Goal: Task Accomplishment & Management: Manage account settings

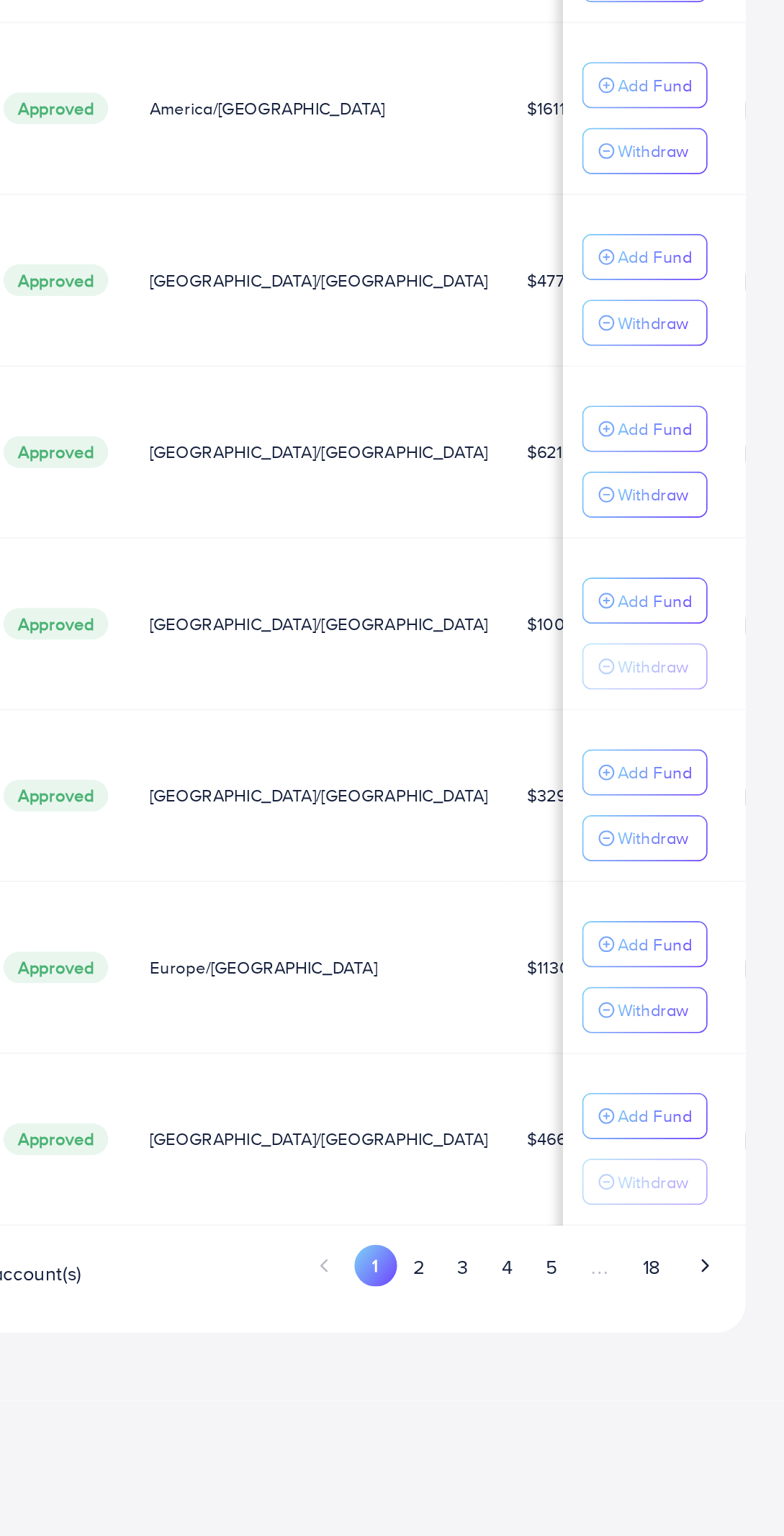
click at [597, 1373] on button "3" at bounding box center [594, 1377] width 26 height 27
click at [622, 1380] on button "4" at bounding box center [620, 1377] width 26 height 27
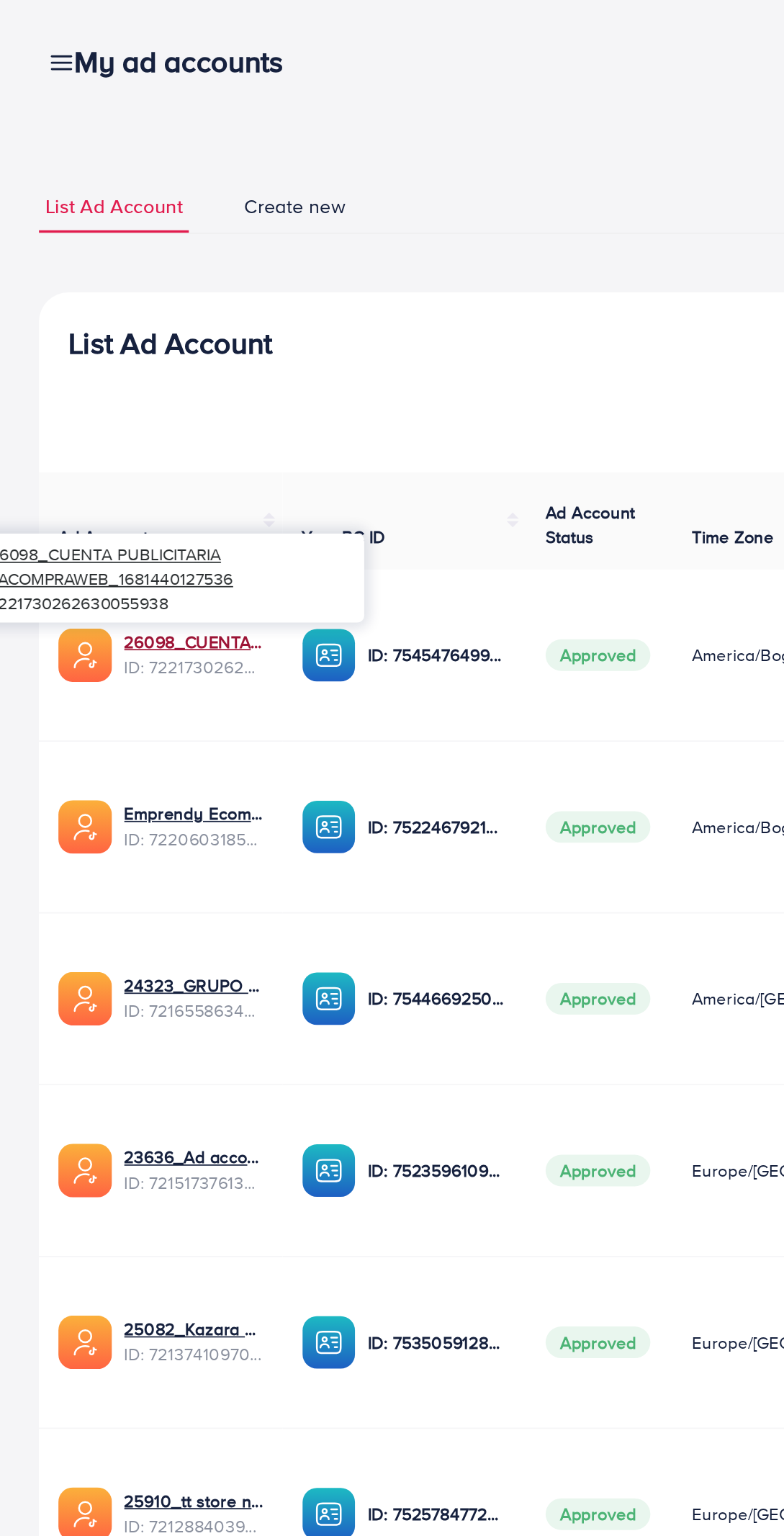
scroll to position [0, 168]
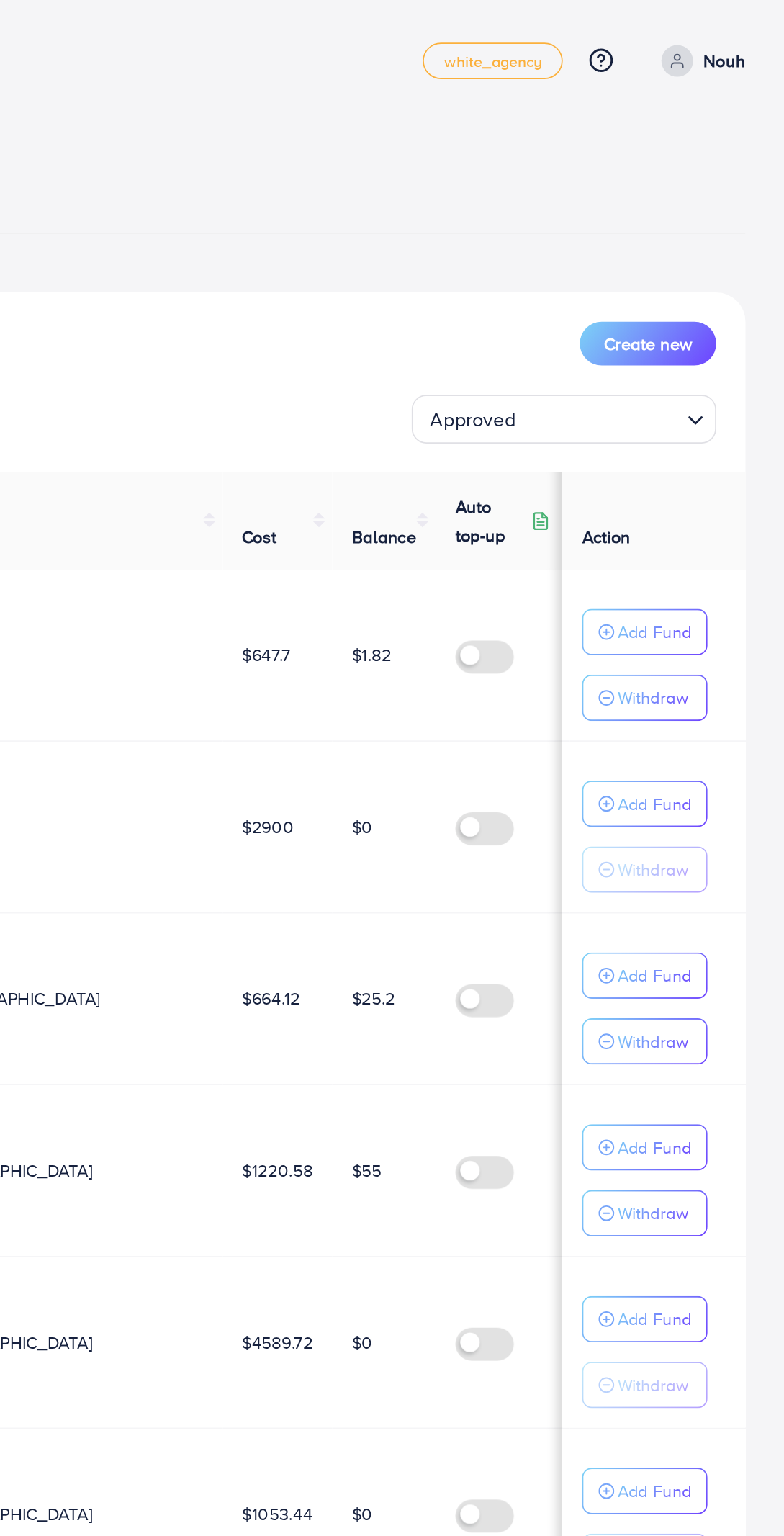
click at [719, 371] on p "Add Fund" at bounding box center [707, 373] width 44 height 17
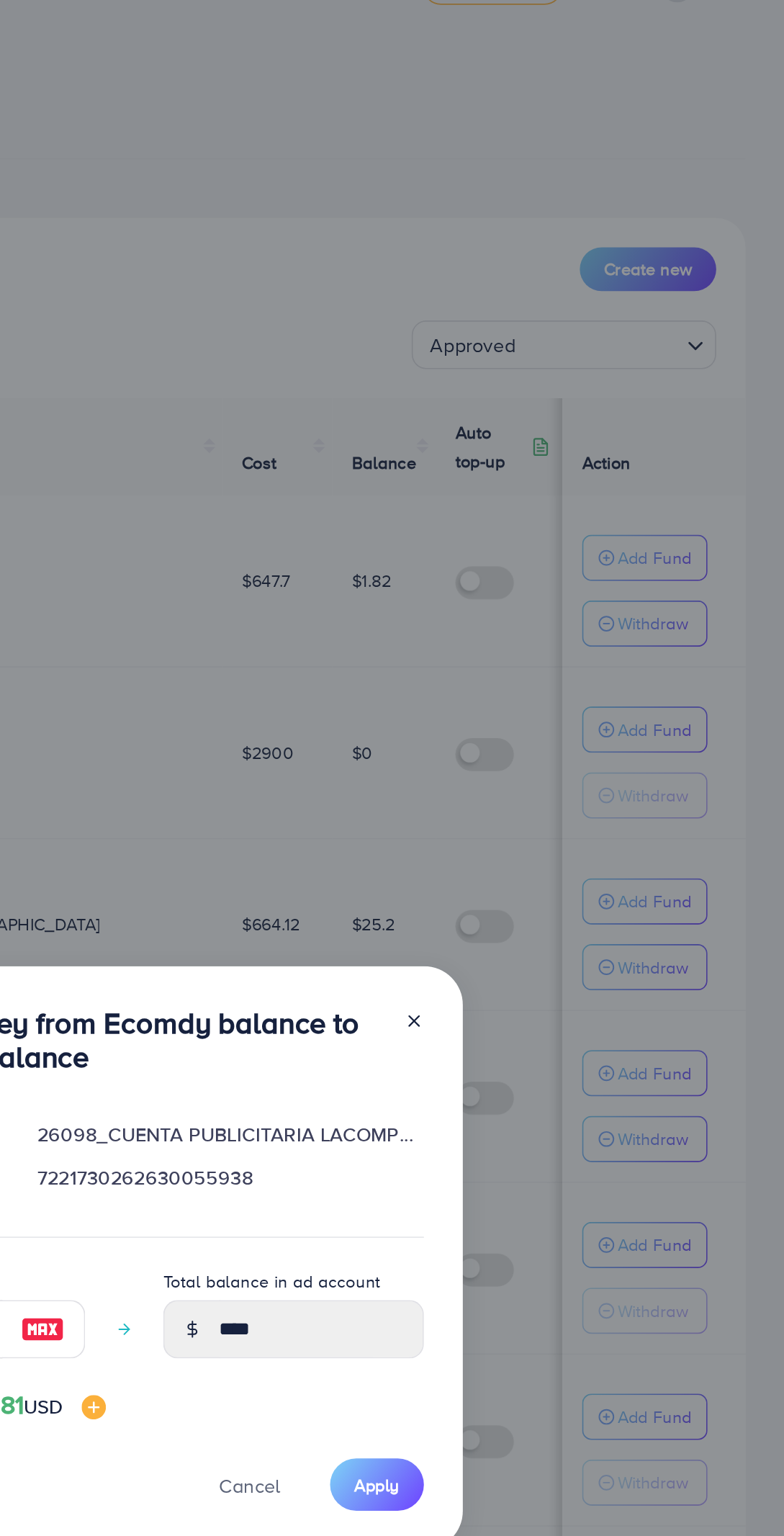
scroll to position [19, 0]
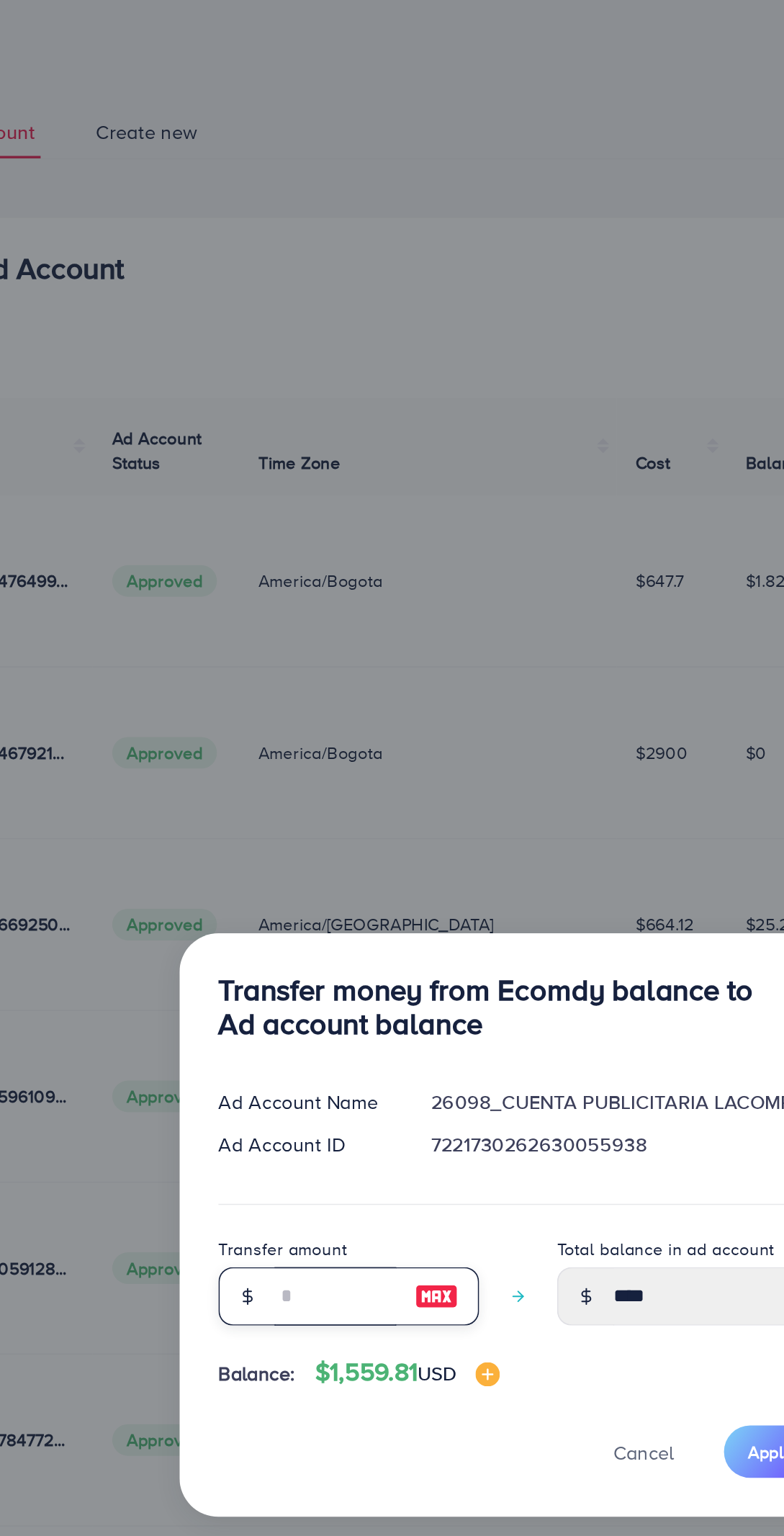
click at [282, 815] on input "number" at bounding box center [285, 810] width 72 height 34
type input "*"
type input "****"
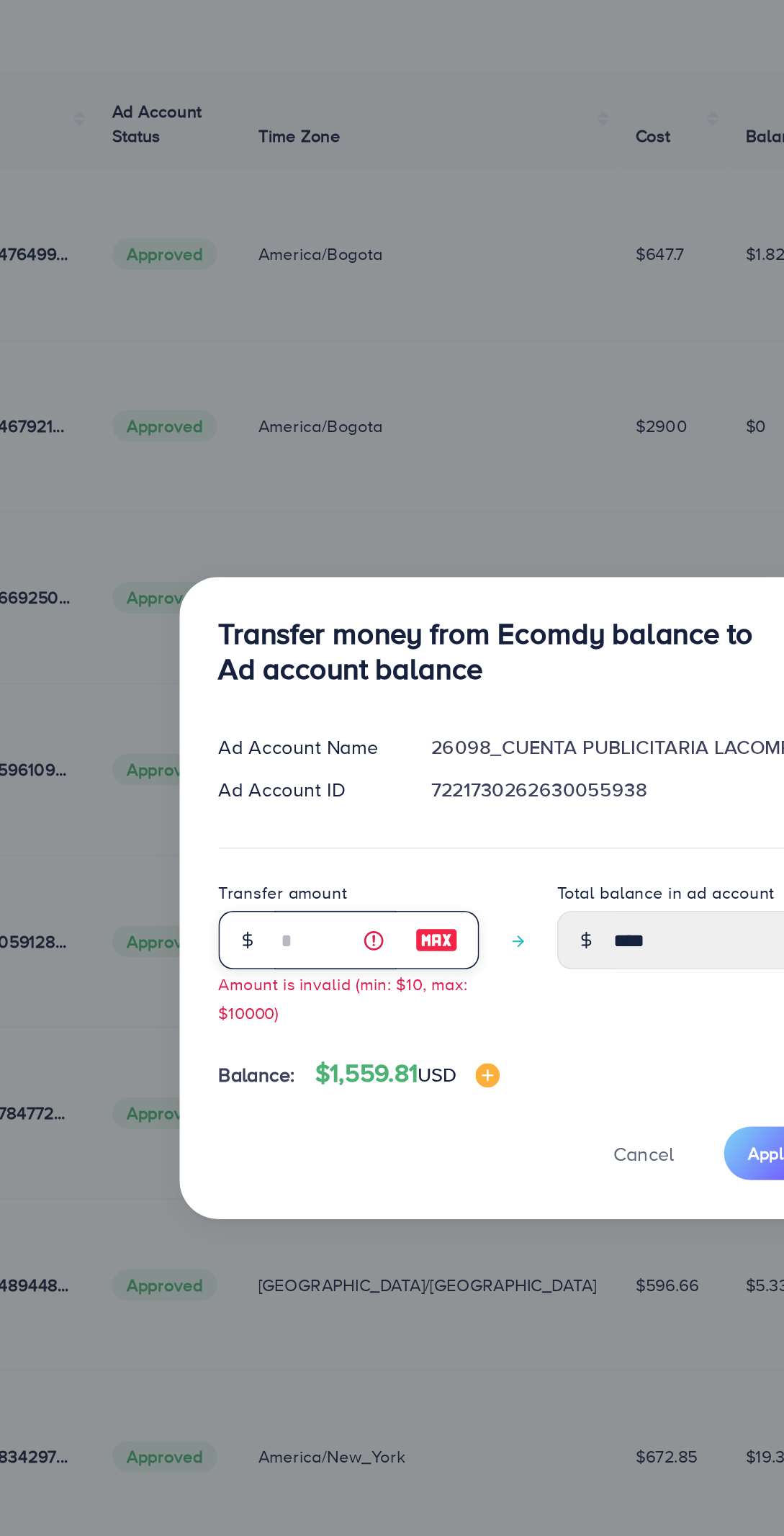
type input "**"
type input "*****"
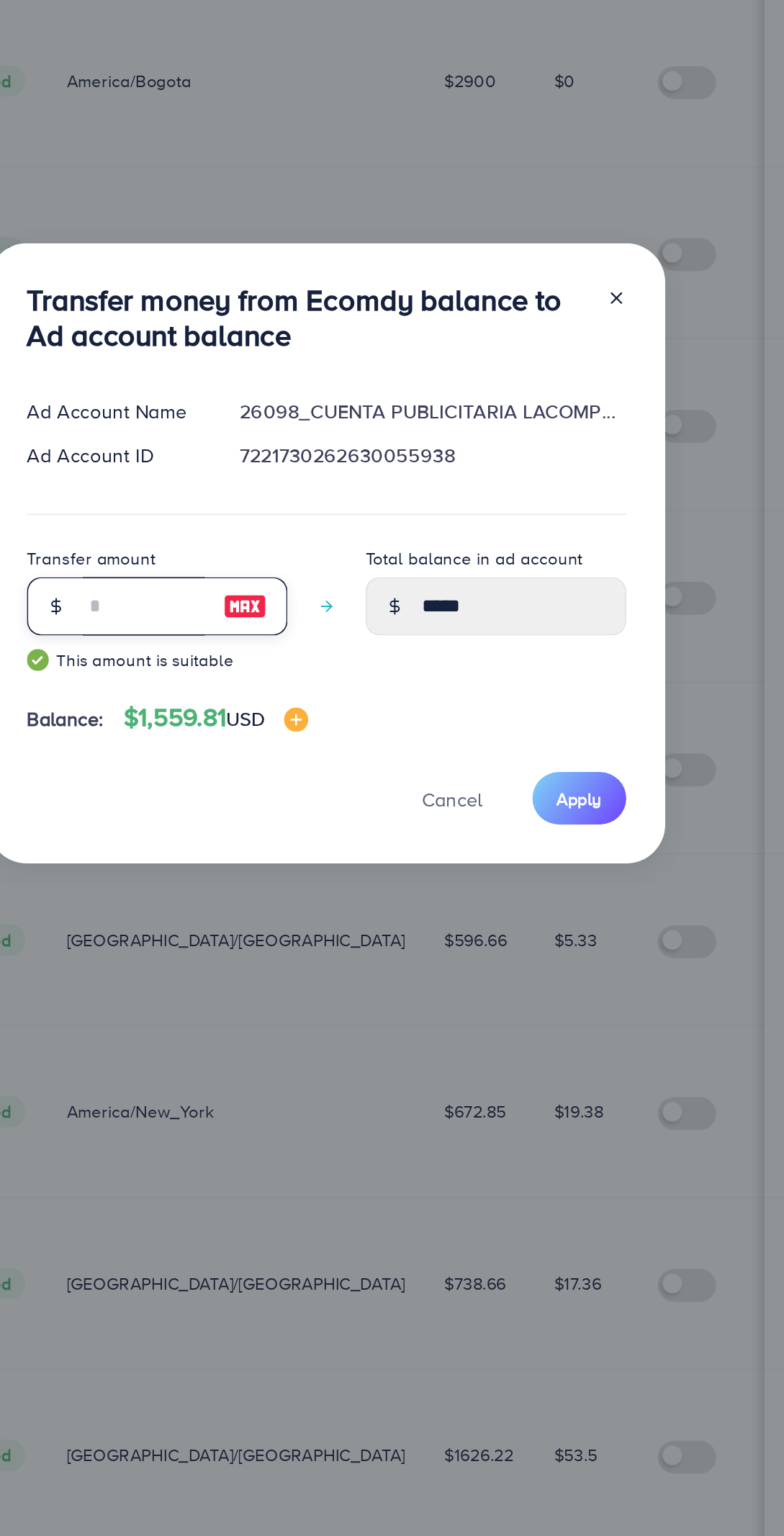
type input "**"
click at [554, 912] on span "Apply" at bounding box center [543, 913] width 27 height 14
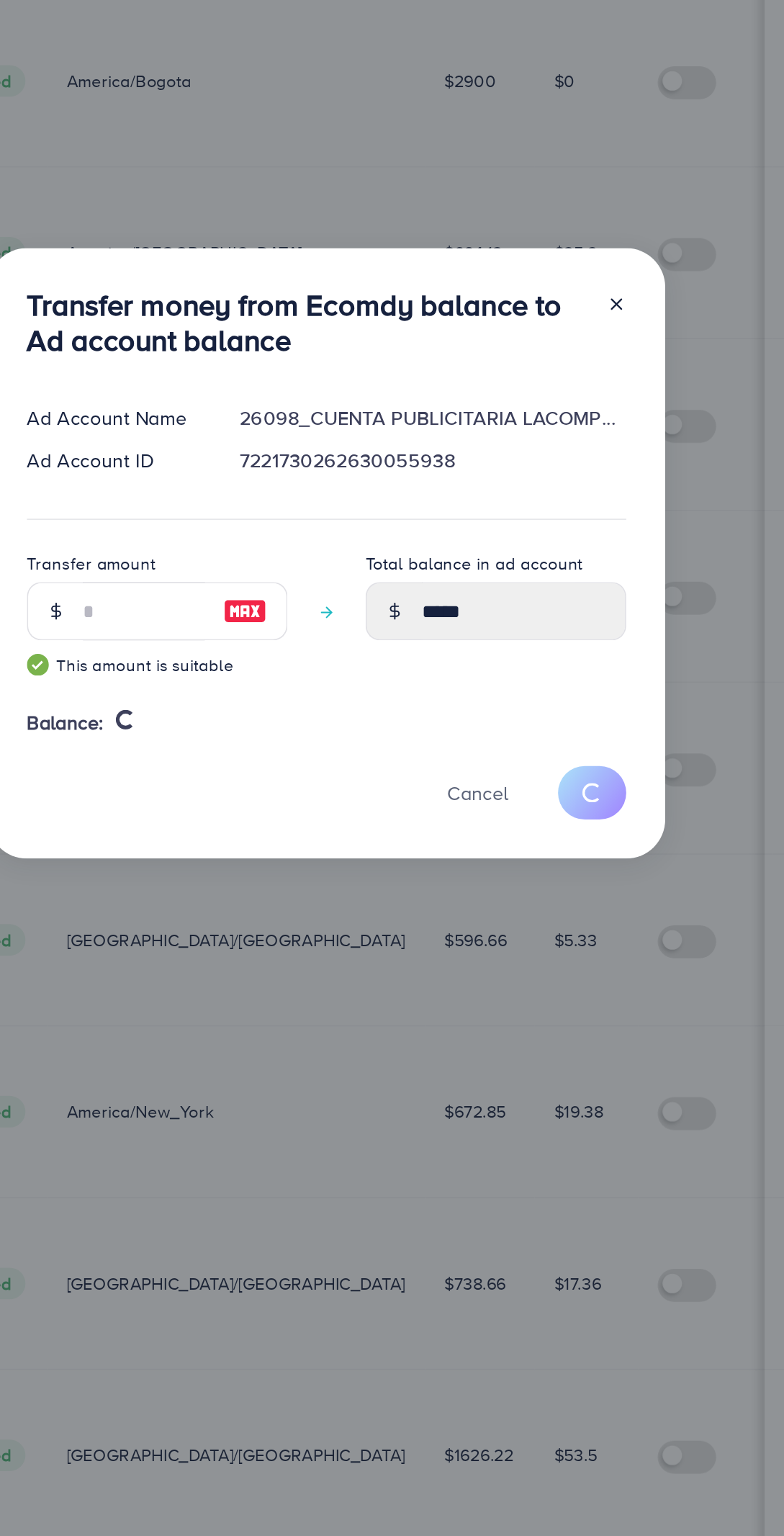
type input "****"
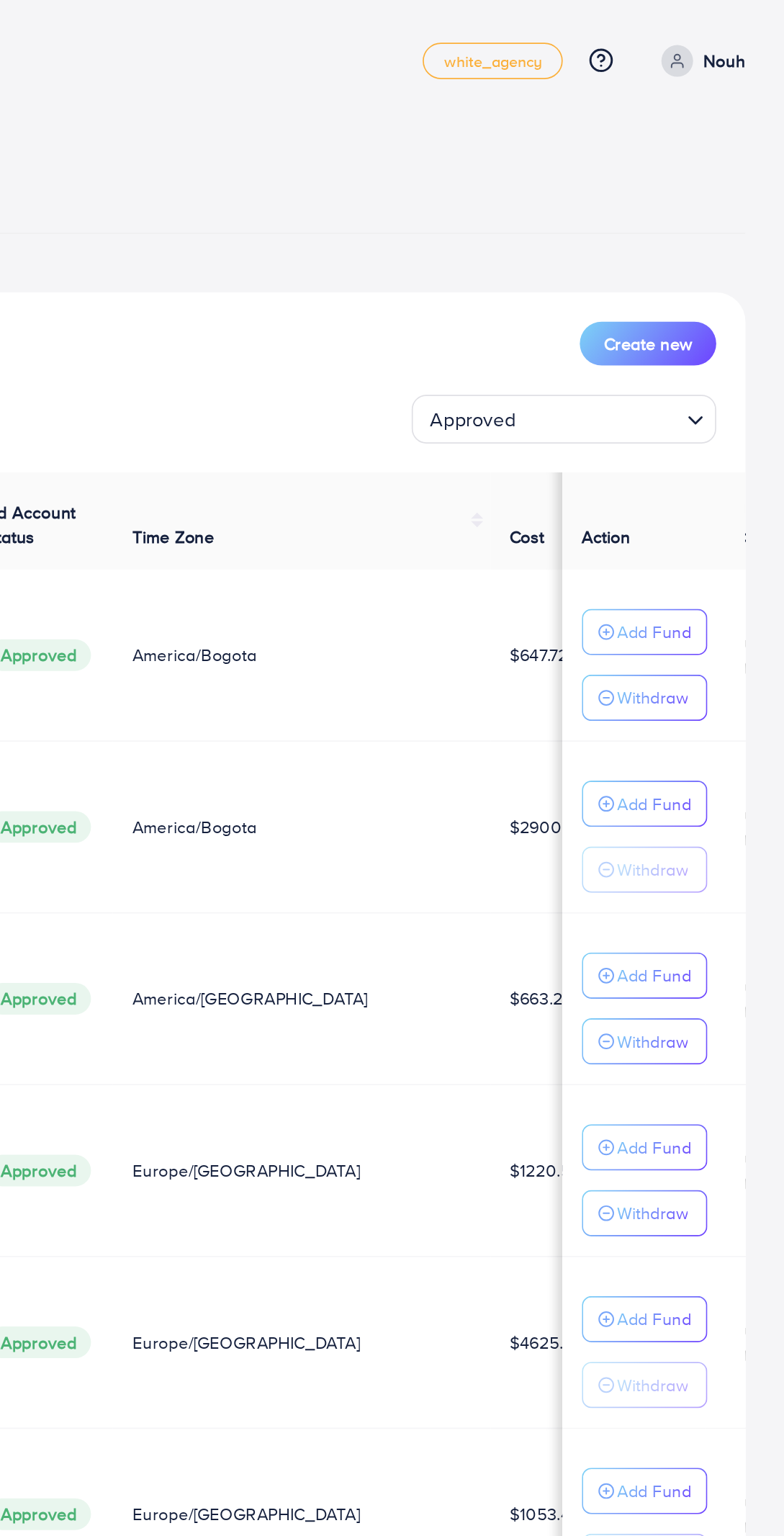
scroll to position [0, 0]
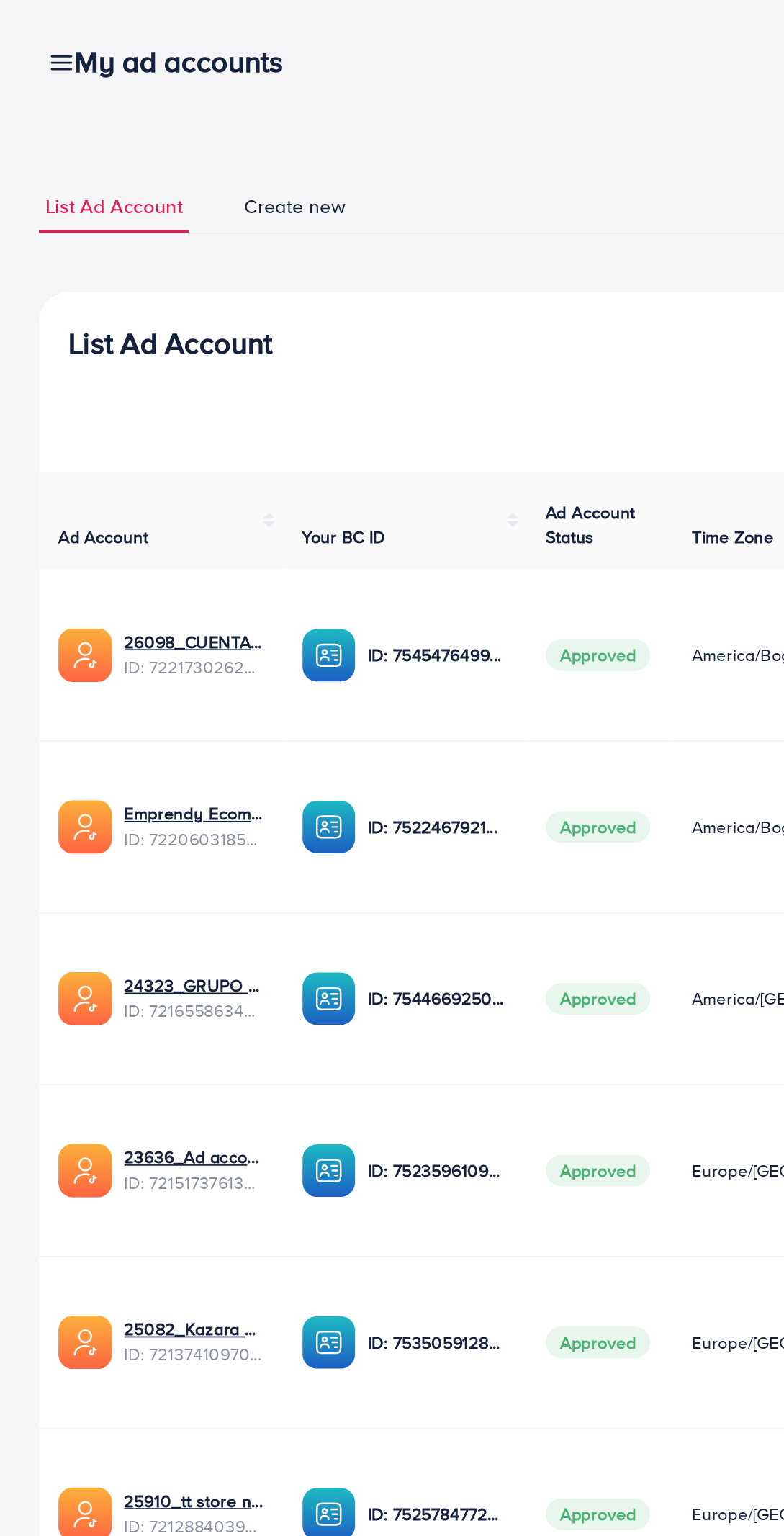
click at [34, 36] on div "My ad accounts" at bounding box center [111, 37] width 158 height 21
click at [36, 37] on div "My ad accounts" at bounding box center [111, 37] width 158 height 21
click at [37, 37] on div "My ad accounts" at bounding box center [111, 37] width 158 height 21
click at [41, 37] on div "My ad accounts" at bounding box center [111, 37] width 158 height 21
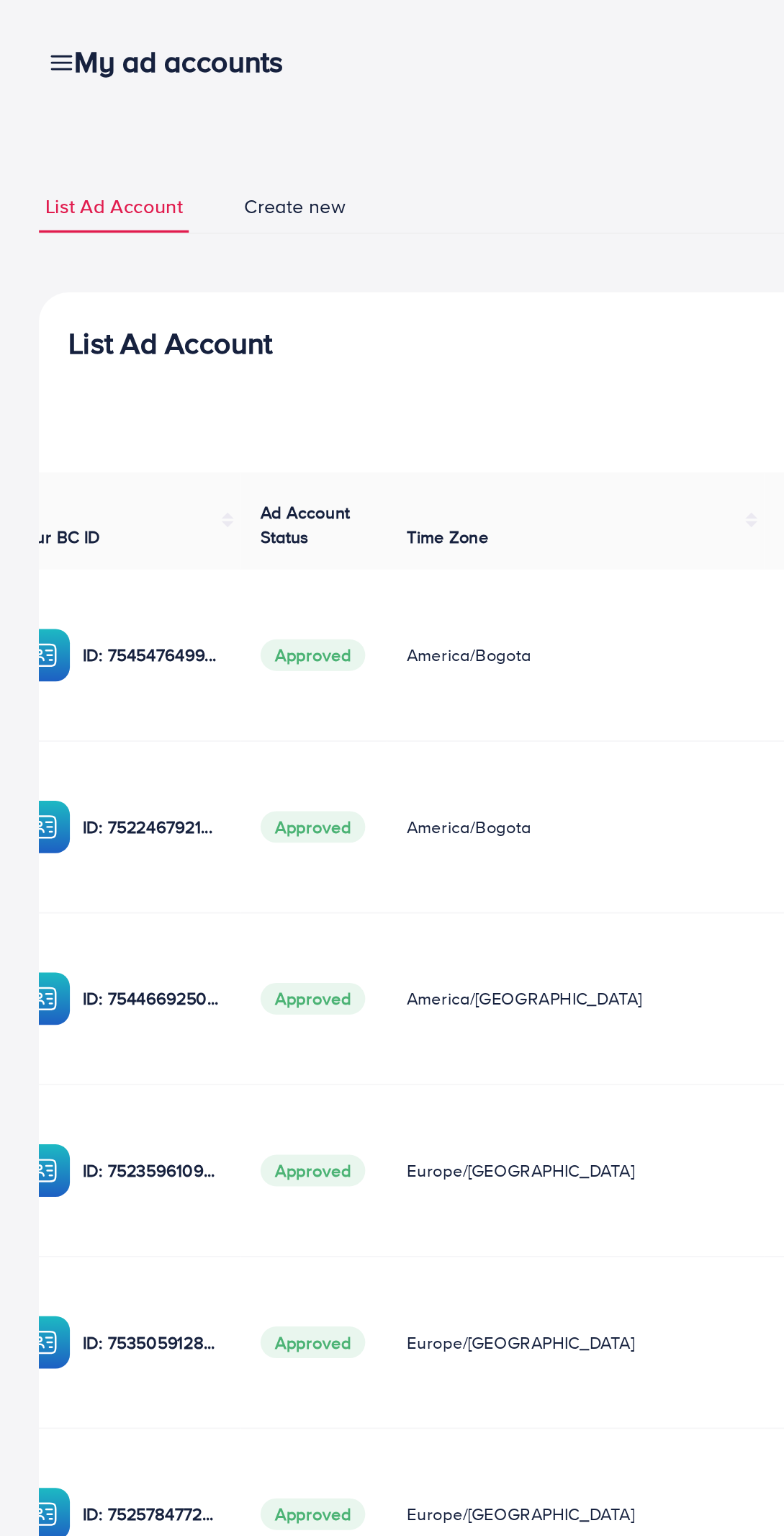
scroll to position [0, 170]
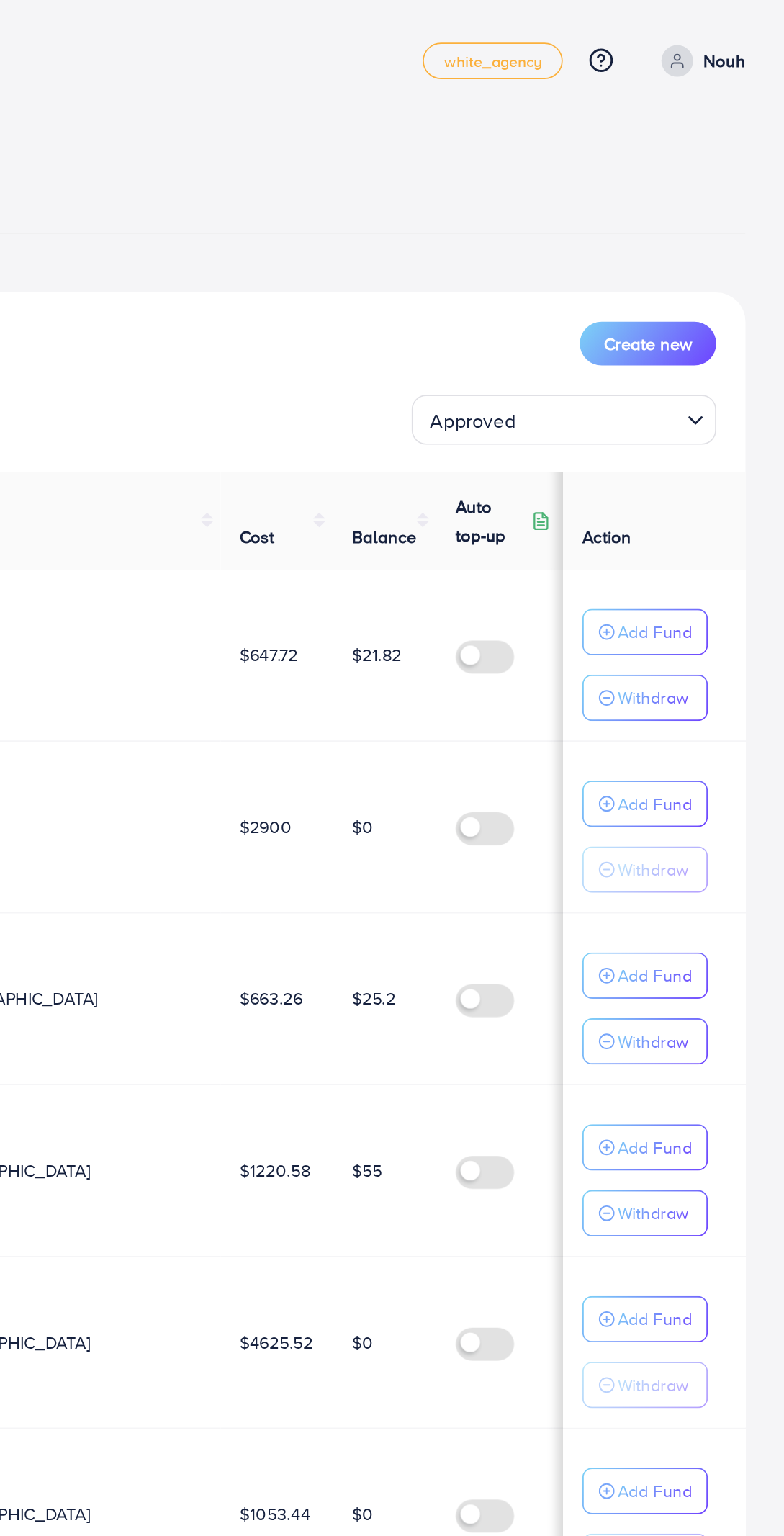
click at [698, 252] on input "Search for option" at bounding box center [675, 248] width 92 height 22
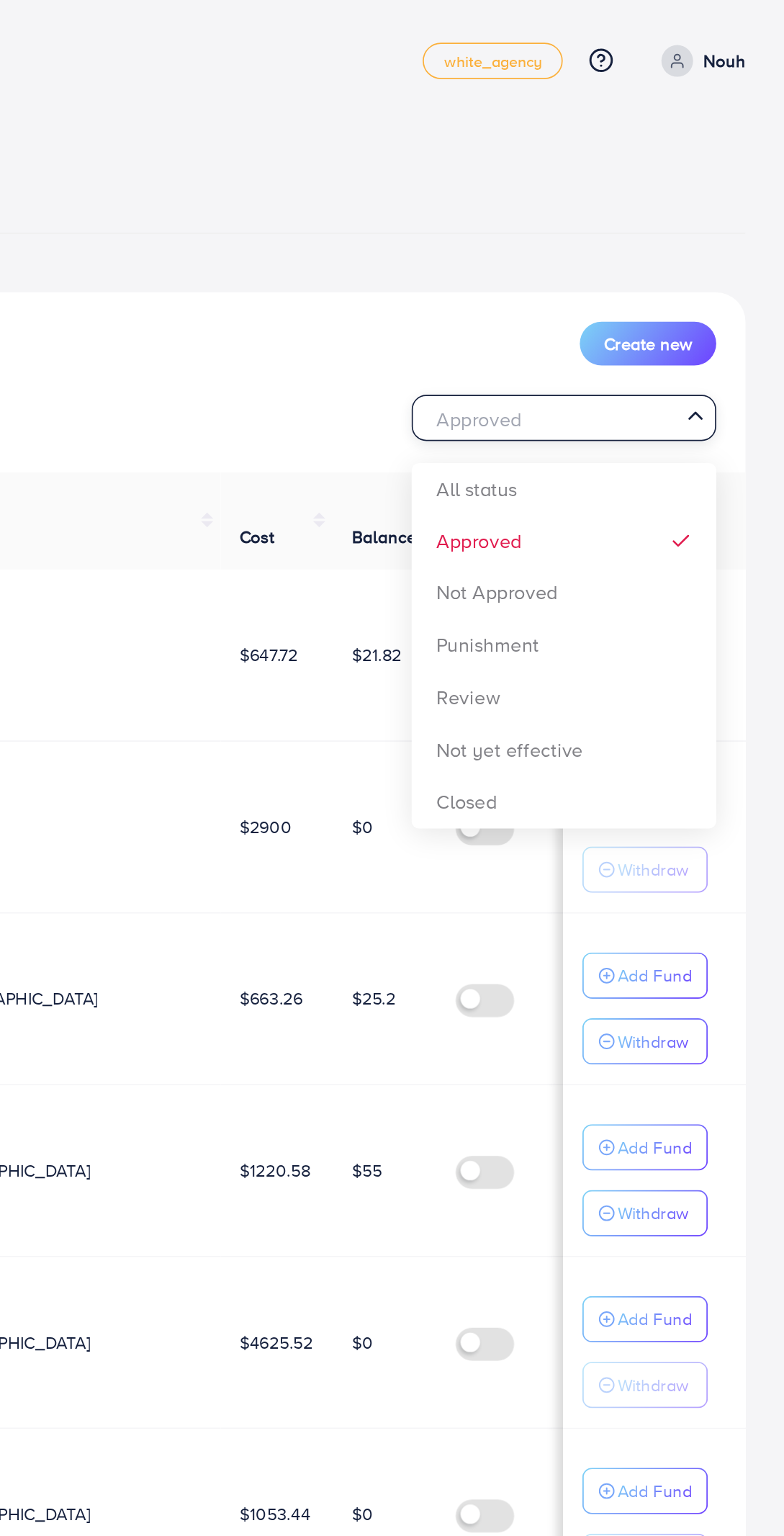
click at [687, 297] on div "List Ad Account Create new Approved Loading... All status Approved Not Approved…" at bounding box center [392, 794] width 738 height 1243
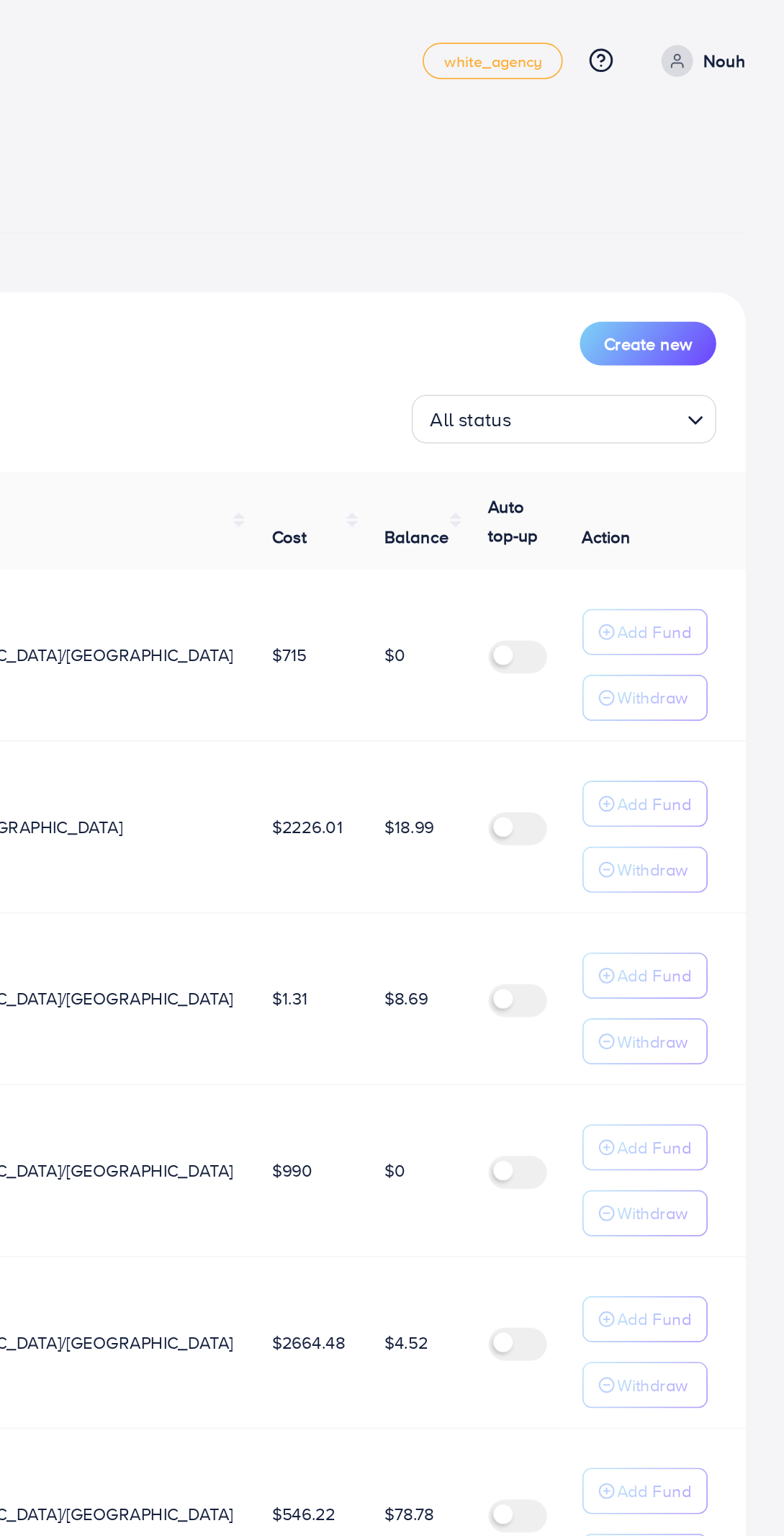
scroll to position [0, 0]
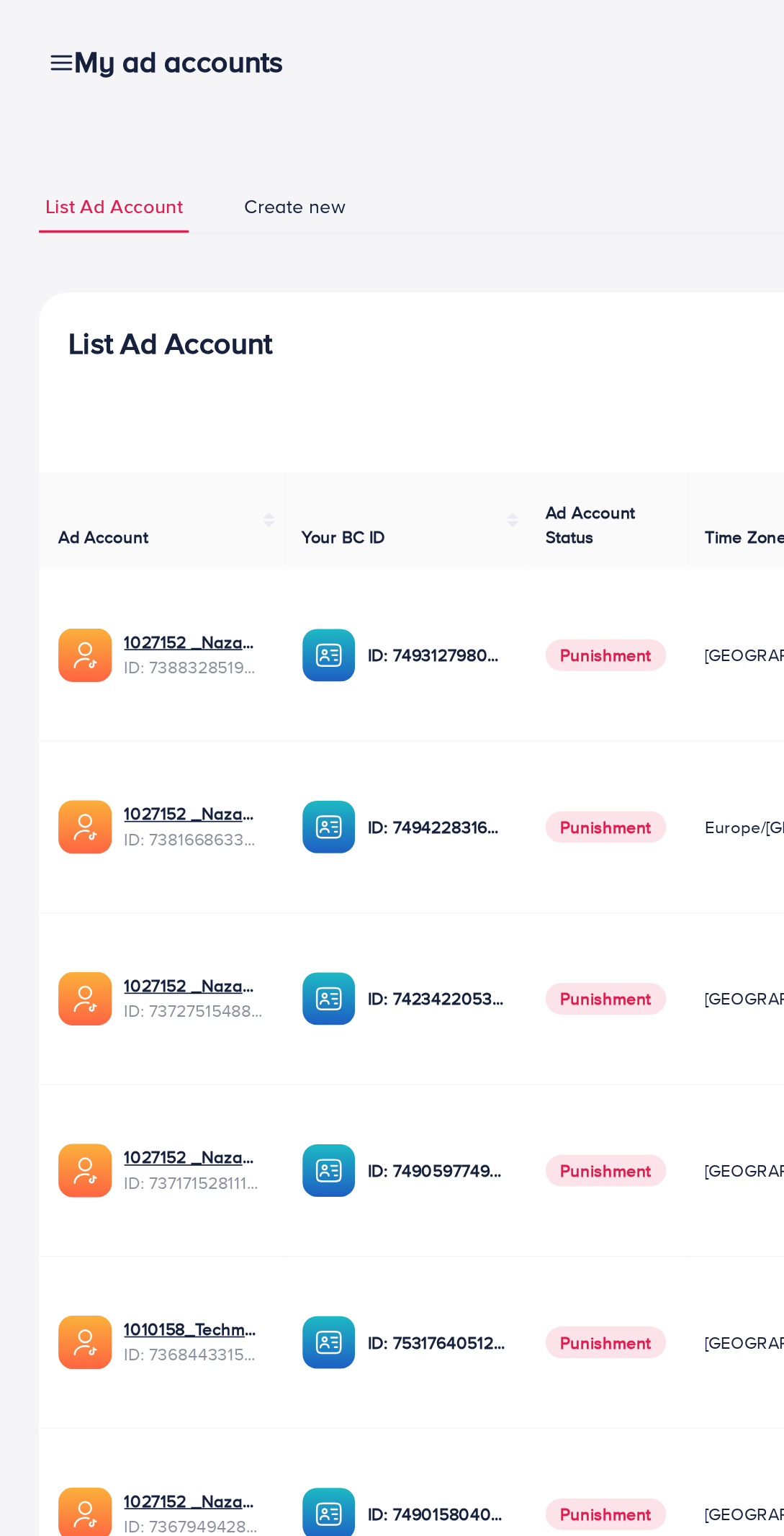
click at [41, 36] on div "My ad accounts" at bounding box center [111, 37] width 158 height 21
click at [40, 37] on div "My ad accounts" at bounding box center [111, 37] width 158 height 21
click at [171, 122] on span "Create new" at bounding box center [174, 122] width 60 height 16
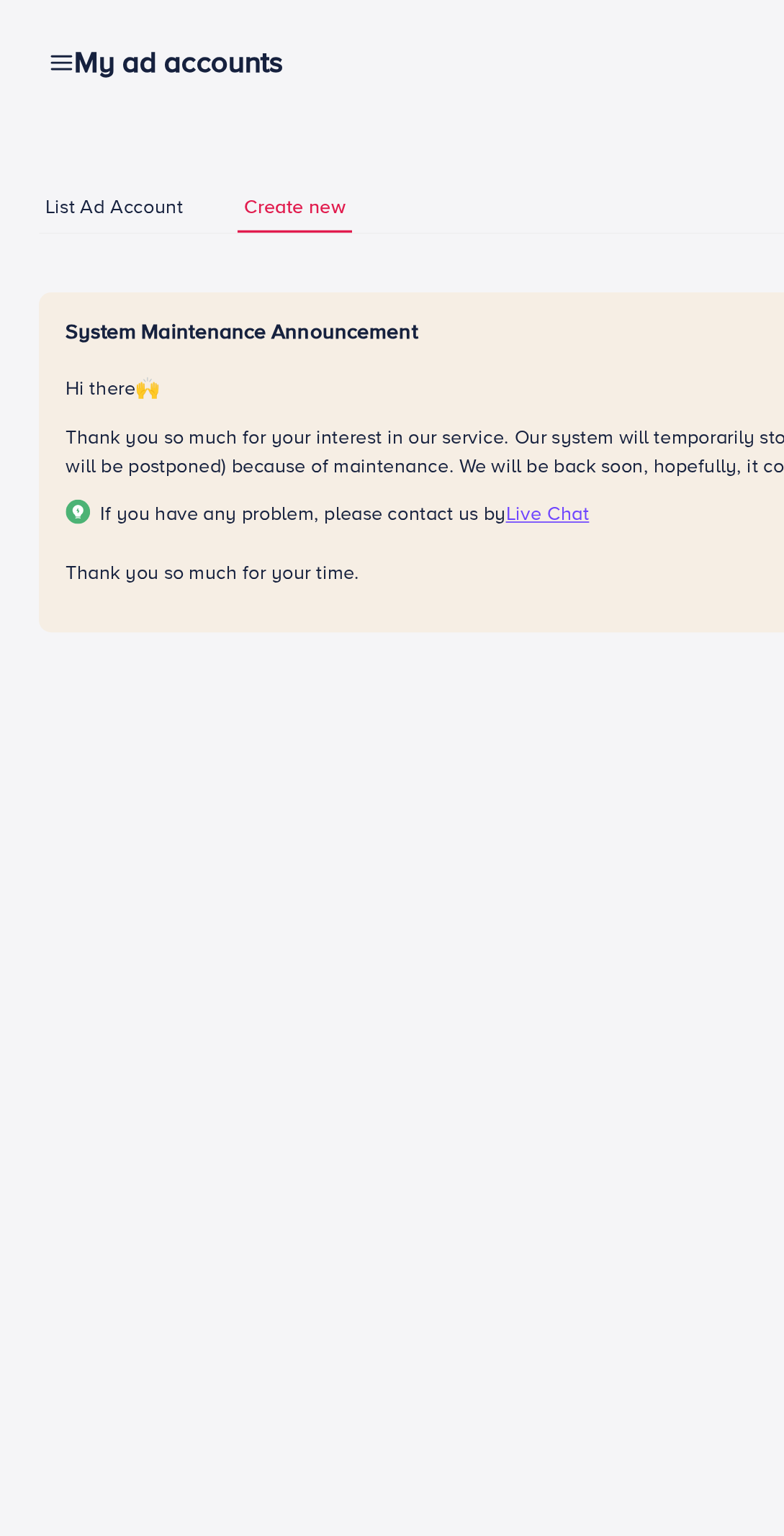
click at [36, 37] on div "My ad accounts" at bounding box center [111, 37] width 158 height 21
click at [84, 120] on span "List Ad Account" at bounding box center [67, 122] width 81 height 16
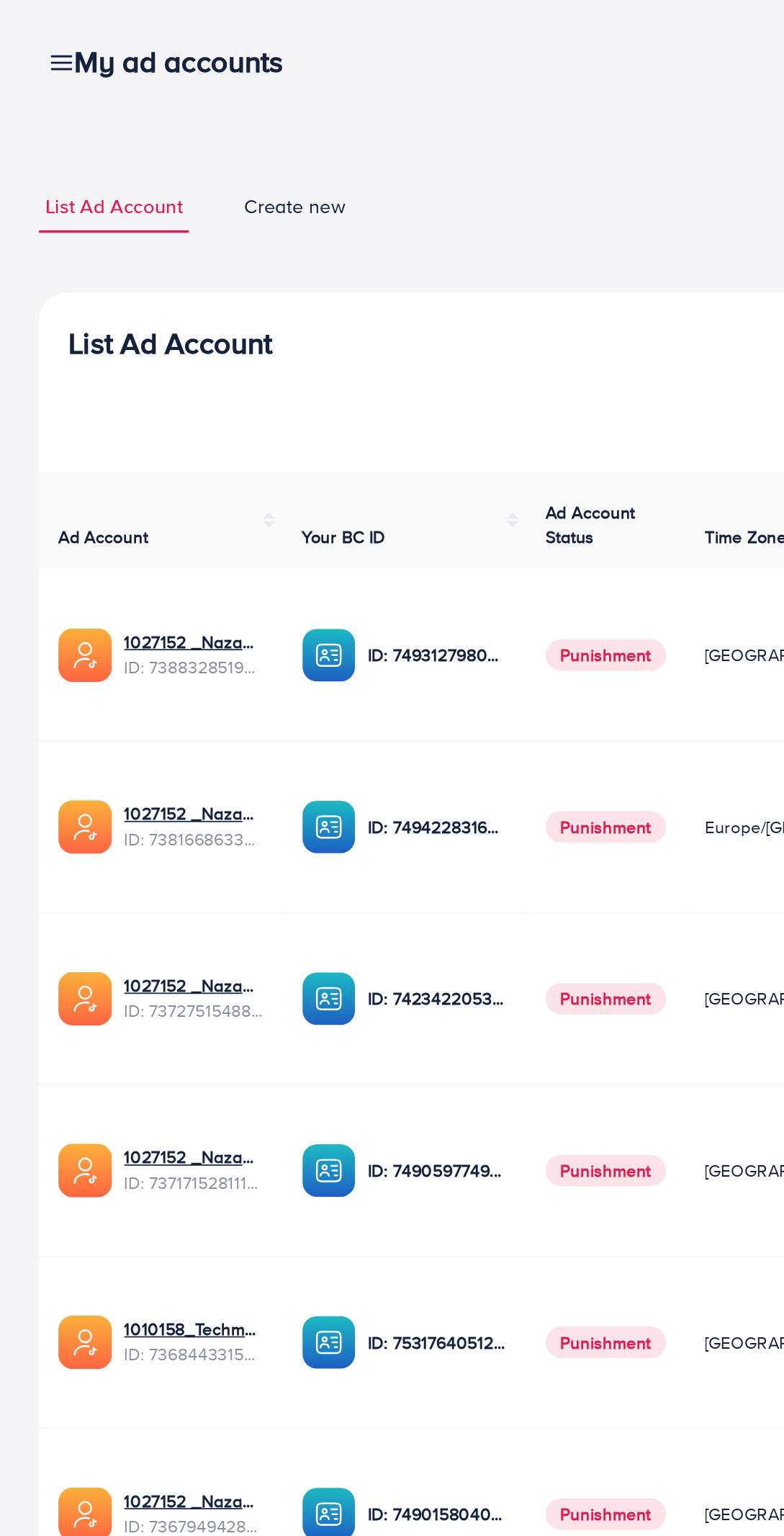
click at [39, 37] on div "My ad accounts" at bounding box center [111, 37] width 158 height 21
click at [36, 40] on div "My ad accounts" at bounding box center [111, 37] width 158 height 21
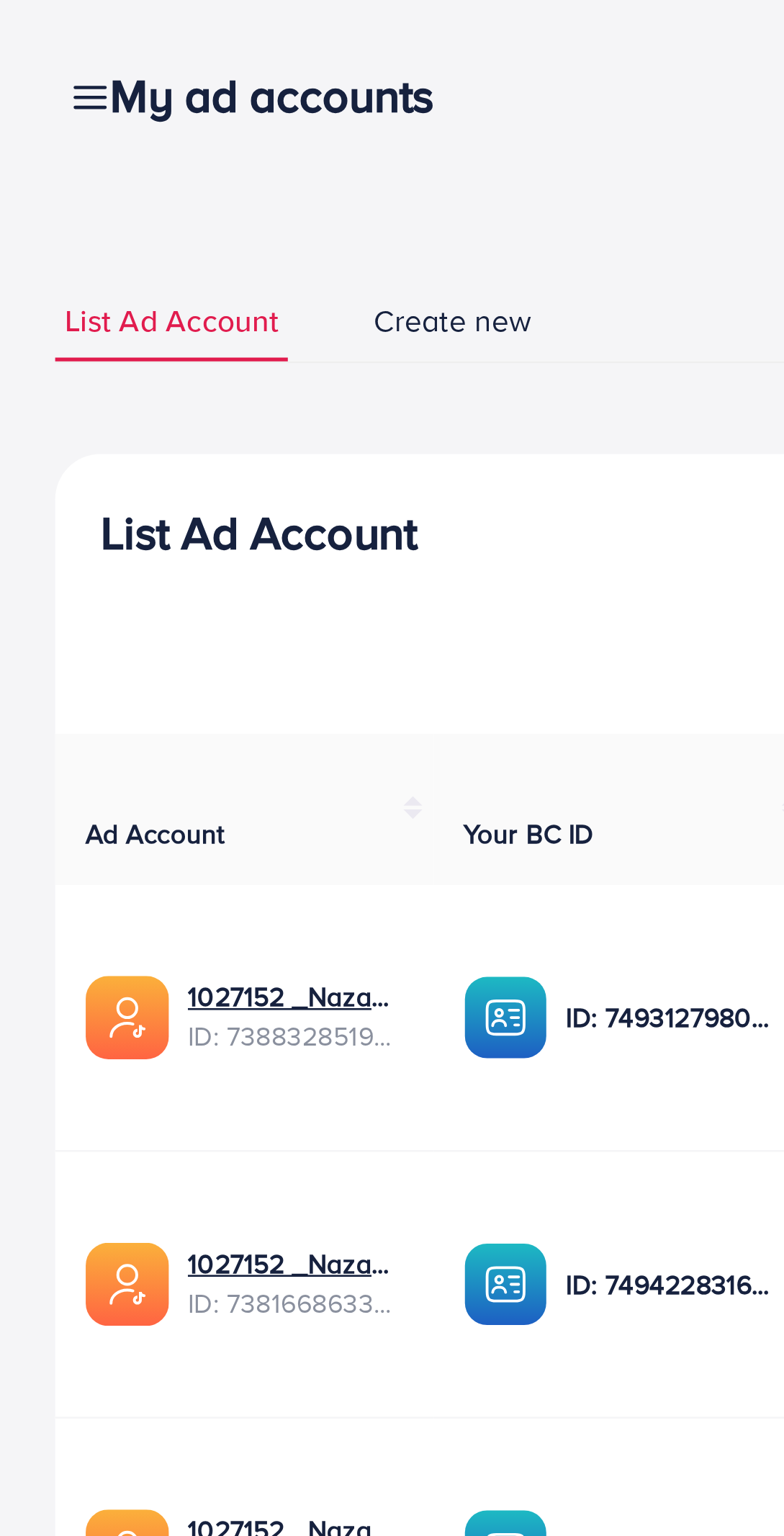
click at [37, 32] on div "My ad accounts" at bounding box center [111, 37] width 158 height 21
click at [31, 37] on line at bounding box center [37, 37] width 11 height 0
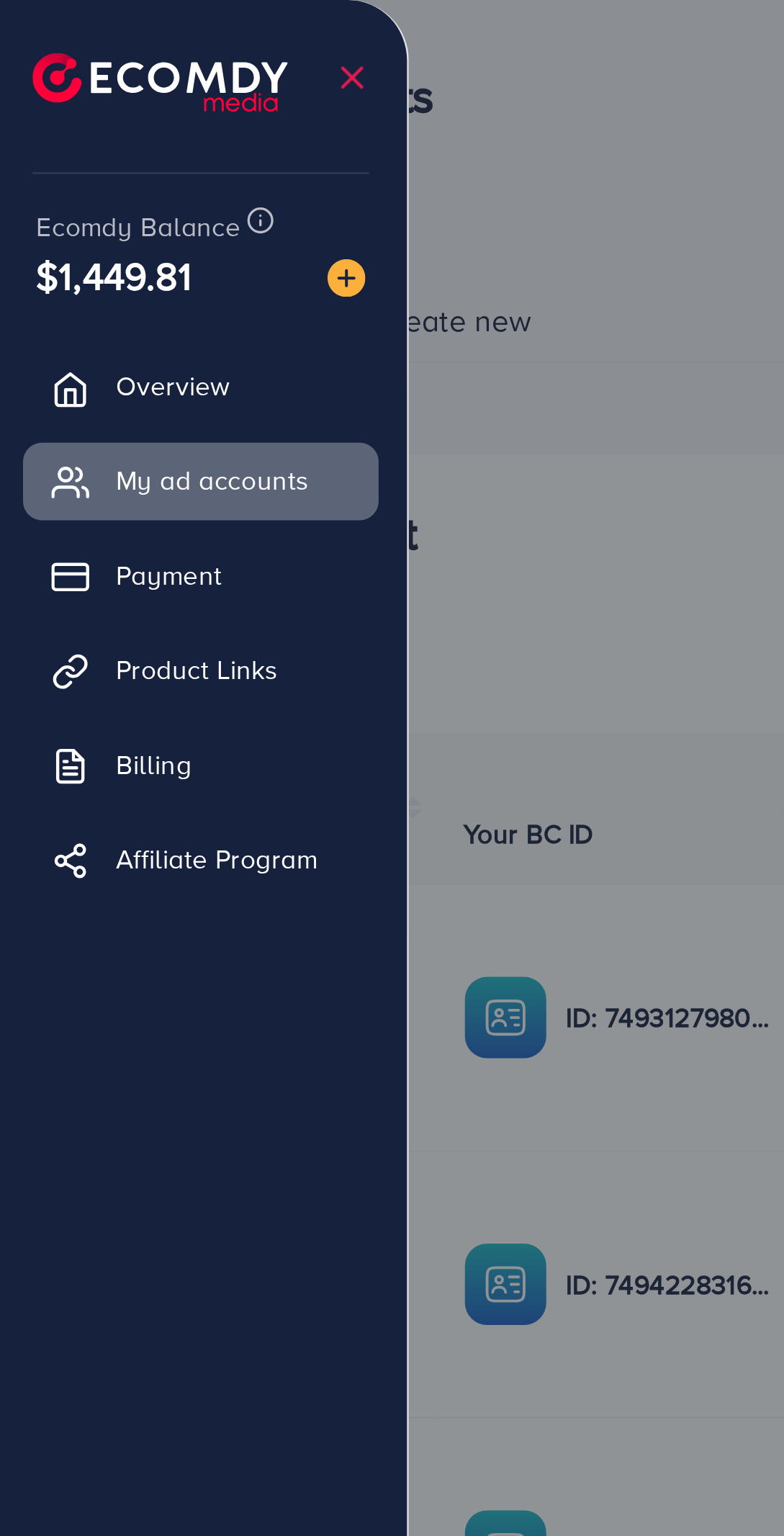
click at [101, 221] on link "Payment" at bounding box center [78, 218] width 136 height 29
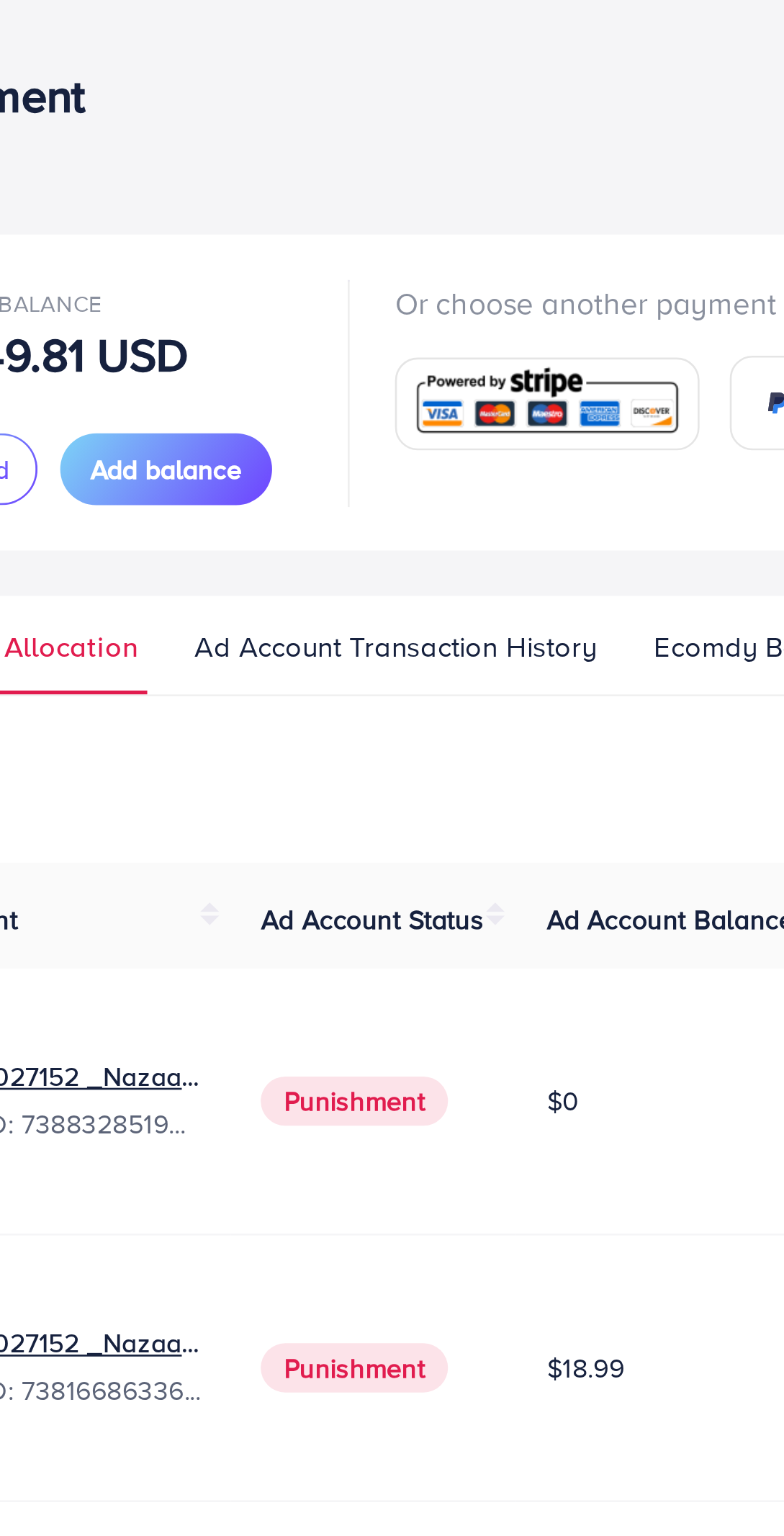
click at [271, 241] on span "Ad Account Transaction History" at bounding box center [231, 246] width 154 height 16
